Goal: Information Seeking & Learning: Check status

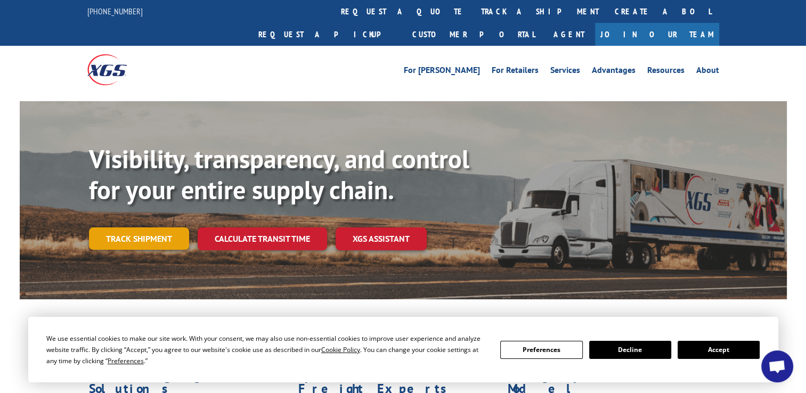
click at [139, 228] on link "Track shipment" at bounding box center [139, 239] width 100 height 22
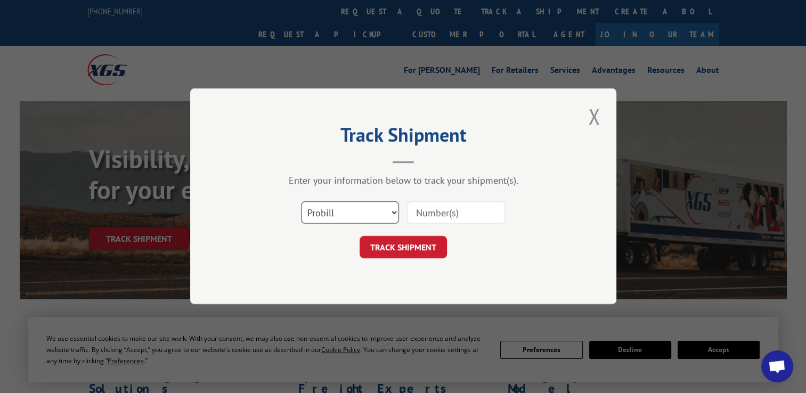
click at [390, 212] on select "Select category... Probill BOL PO" at bounding box center [350, 213] width 98 height 22
select select "bol"
click at [301, 202] on select "Select category... Probill BOL PO" at bounding box center [350, 213] width 98 height 22
click at [446, 214] on input at bounding box center [456, 213] width 98 height 22
paste input "5954318"
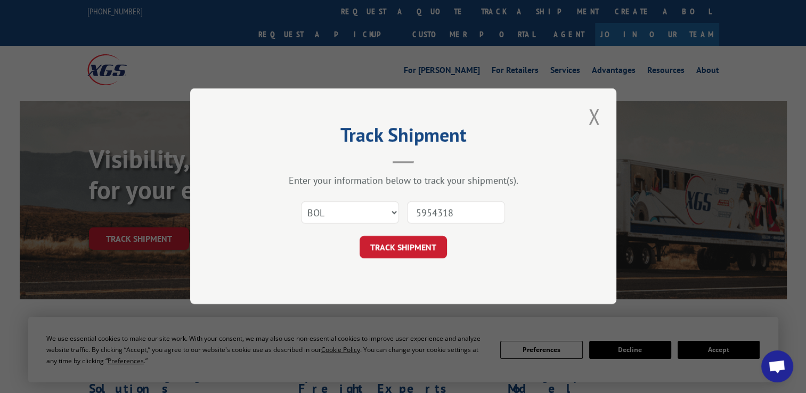
type input "5954318"
click at [360, 237] on button "TRACK SHIPMENT" at bounding box center [403, 248] width 87 height 22
click at [431, 247] on button "TRACK SHIPMENT" at bounding box center [403, 248] width 87 height 22
drag, startPoint x: 484, startPoint y: 214, endPoint x: 338, endPoint y: 224, distance: 146.4
click at [338, 224] on div "Select category... Probill BOL PO 5954318 The field is not valid" at bounding box center [404, 213] width 320 height 35
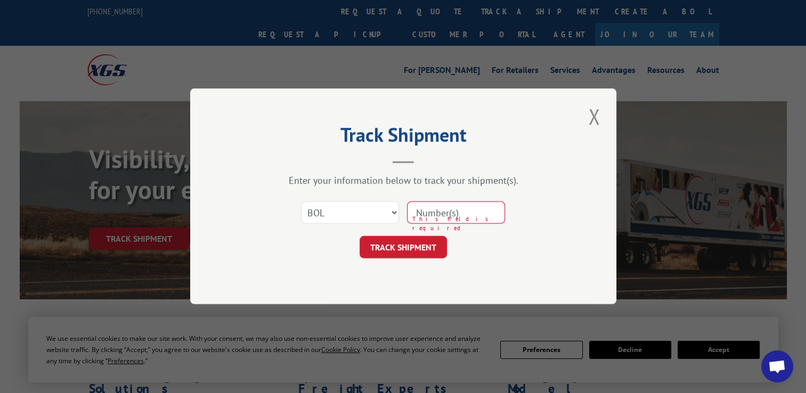
click at [338, 224] on div "Select category... Probill BOL PO" at bounding box center [350, 213] width 97 height 25
click at [438, 212] on input at bounding box center [456, 213] width 98 height 22
paste input "5954318"
type input "5954318"
click at [360, 237] on button "TRACK SHIPMENT" at bounding box center [403, 248] width 87 height 22
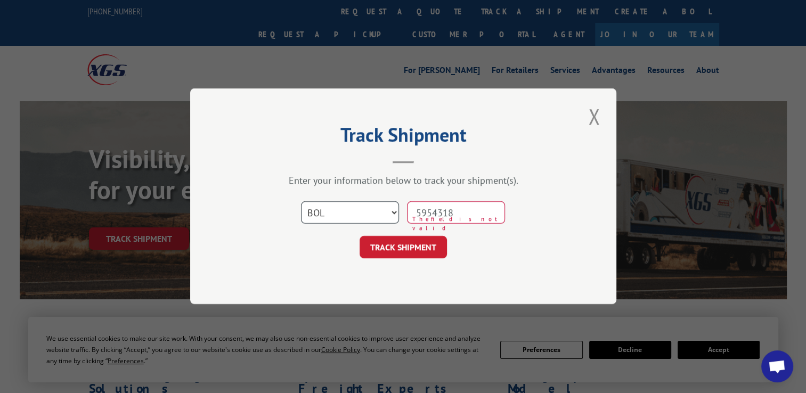
click at [391, 214] on select "Select category... Probill BOL PO" at bounding box center [350, 213] width 98 height 22
select select "probill"
click at [301, 202] on select "Select category... Probill BOL PO" at bounding box center [350, 213] width 98 height 22
drag, startPoint x: 500, startPoint y: 207, endPoint x: 362, endPoint y: 214, distance: 137.7
click at [362, 214] on div "Select category... Probill BOL PO 5954318 The field is not valid" at bounding box center [404, 213] width 320 height 35
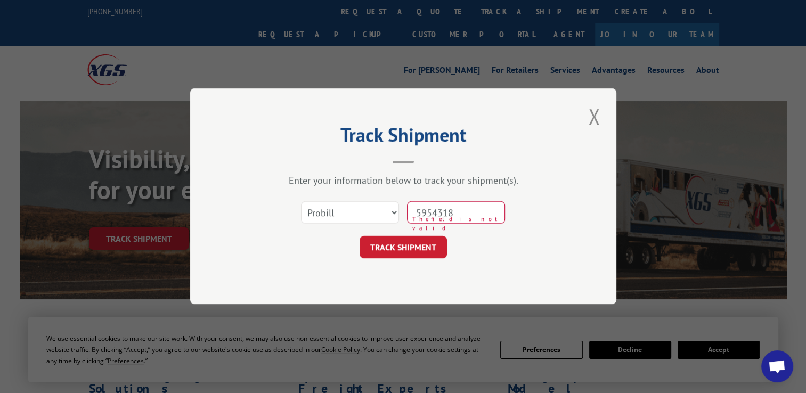
paste input "17270936"
type input "17270936"
click button "TRACK SHIPMENT" at bounding box center [403, 248] width 87 height 22
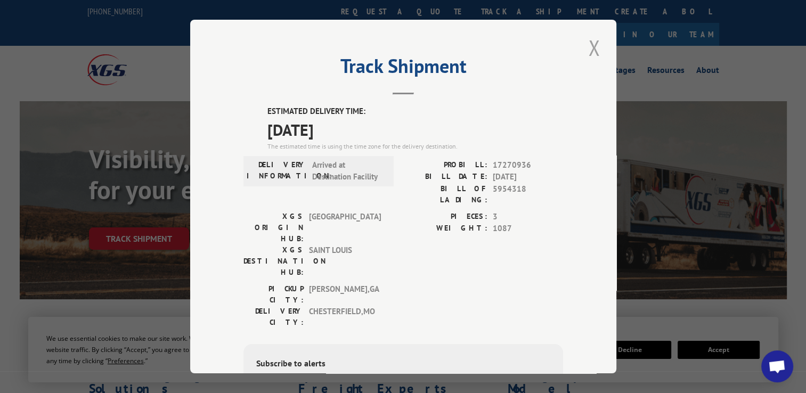
click at [589, 50] on button "Close modal" at bounding box center [594, 47] width 18 height 29
